Goal: Navigation & Orientation: Find specific page/section

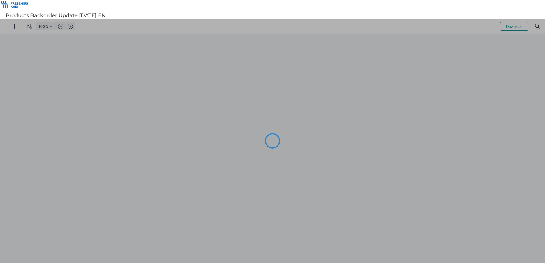
type input "101"
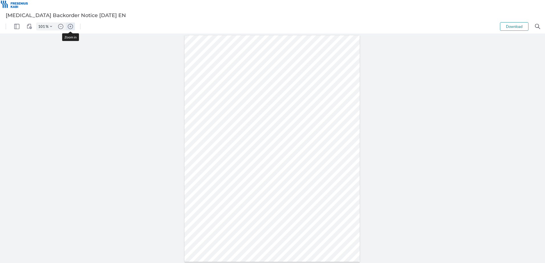
click at [68, 26] on img "Zoom in" at bounding box center [70, 26] width 5 height 5
type input "151"
